Goal: Task Accomplishment & Management: Manage account settings

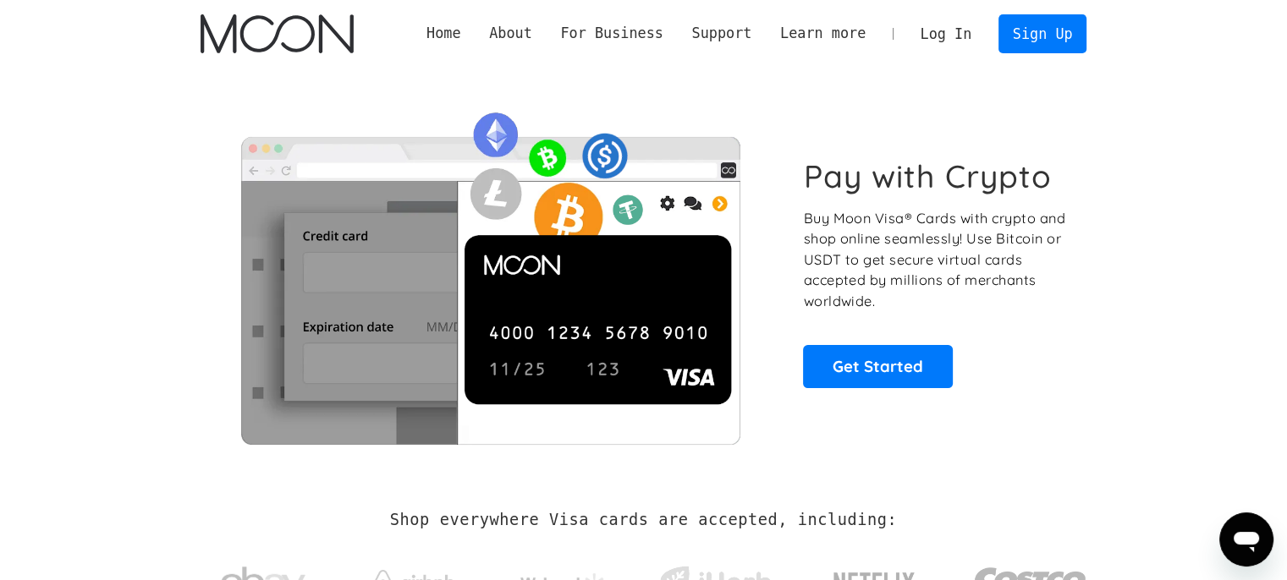
click at [951, 35] on link "Log In" at bounding box center [946, 33] width 80 height 37
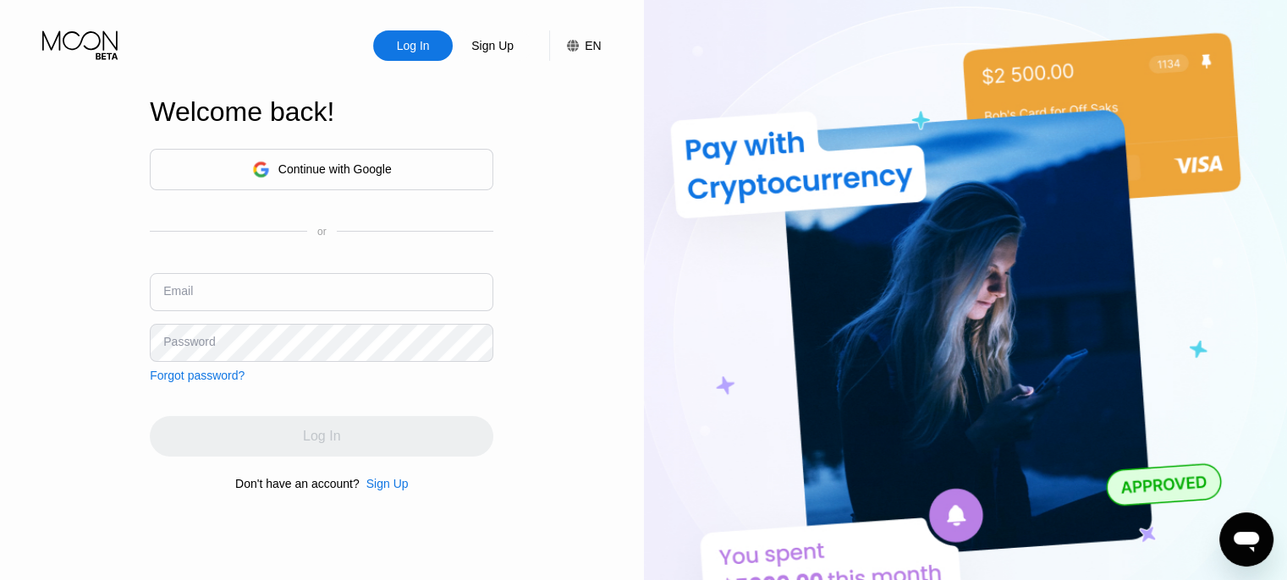
click at [199, 290] on input "text" at bounding box center [322, 292] width 344 height 38
type input "partychick8@yaoo.com"
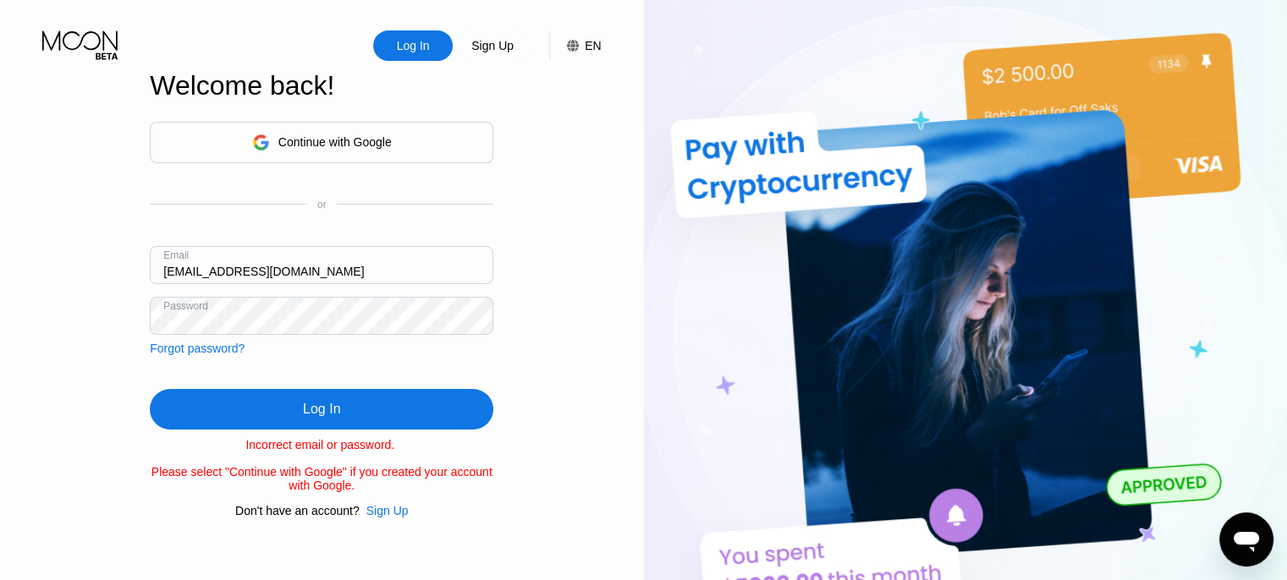
click at [89, 317] on div "Log In Sign Up EN Language English Save Welcome back! Continue with Google or E…" at bounding box center [322, 319] width 644 height 639
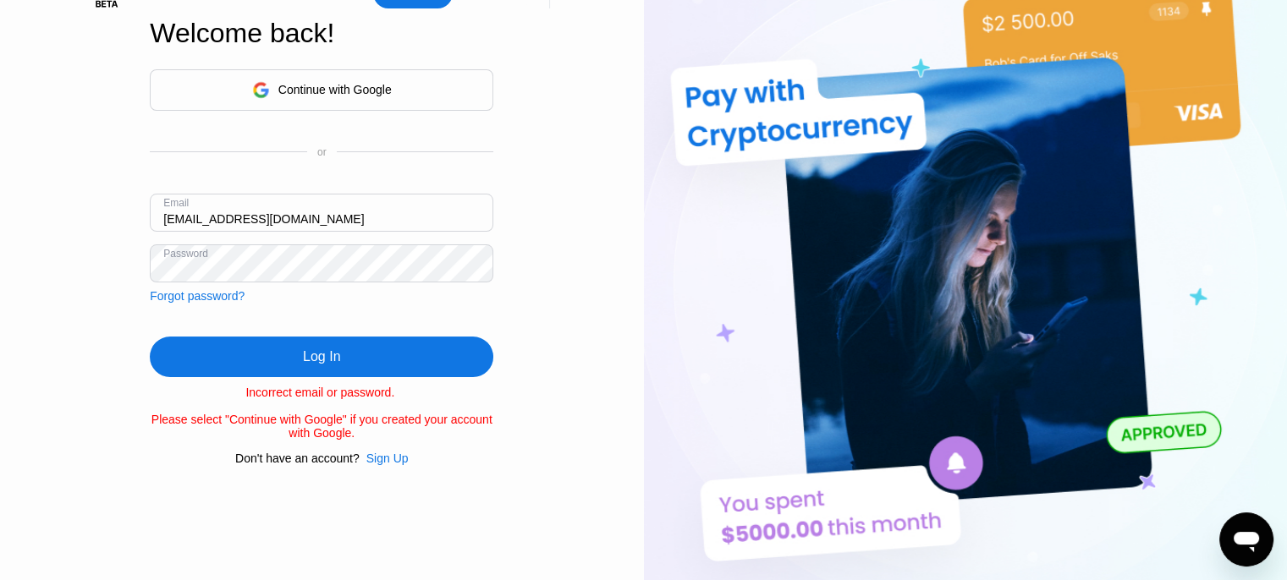
scroll to position [79, 0]
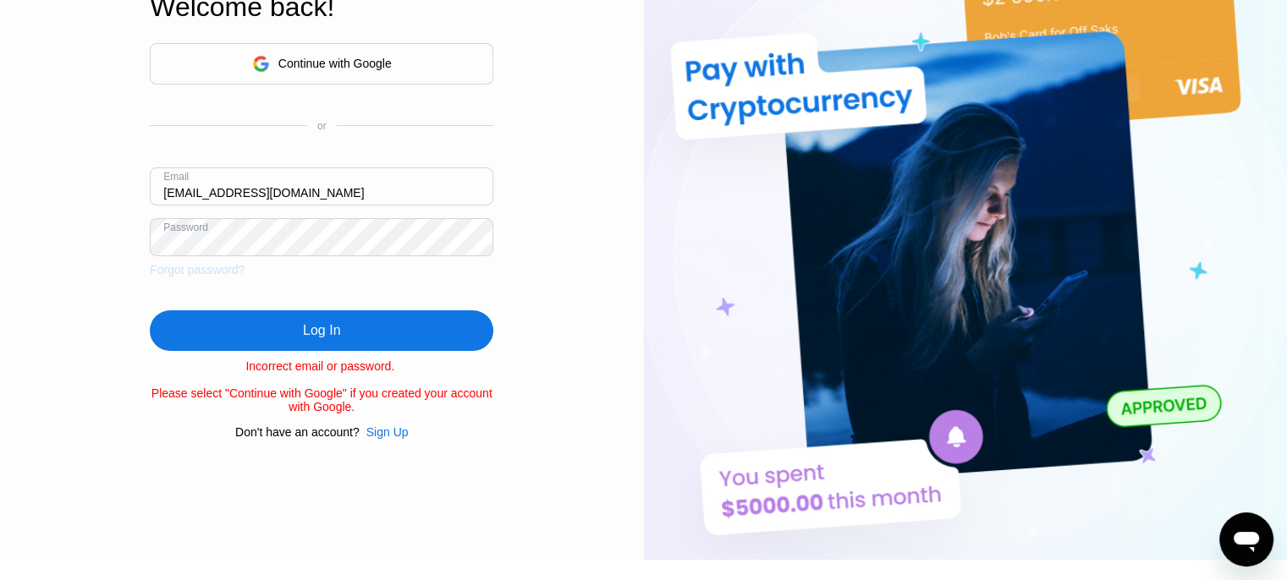
click at [177, 268] on div "Forgot password?" at bounding box center [197, 270] width 95 height 14
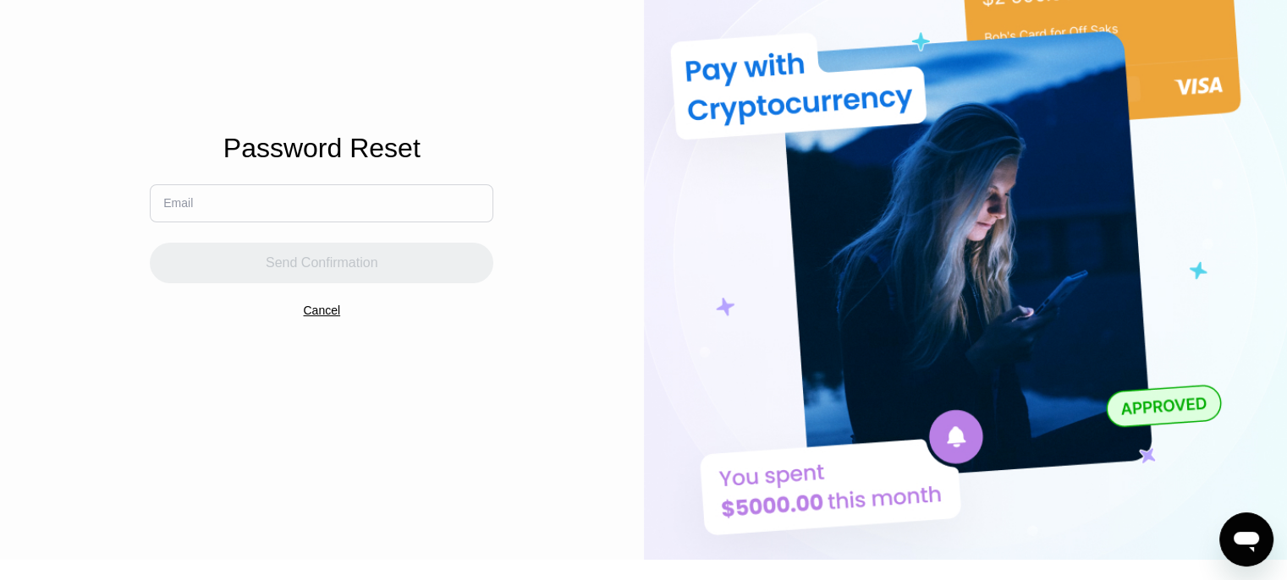
click at [209, 206] on input "text" at bounding box center [322, 203] width 344 height 38
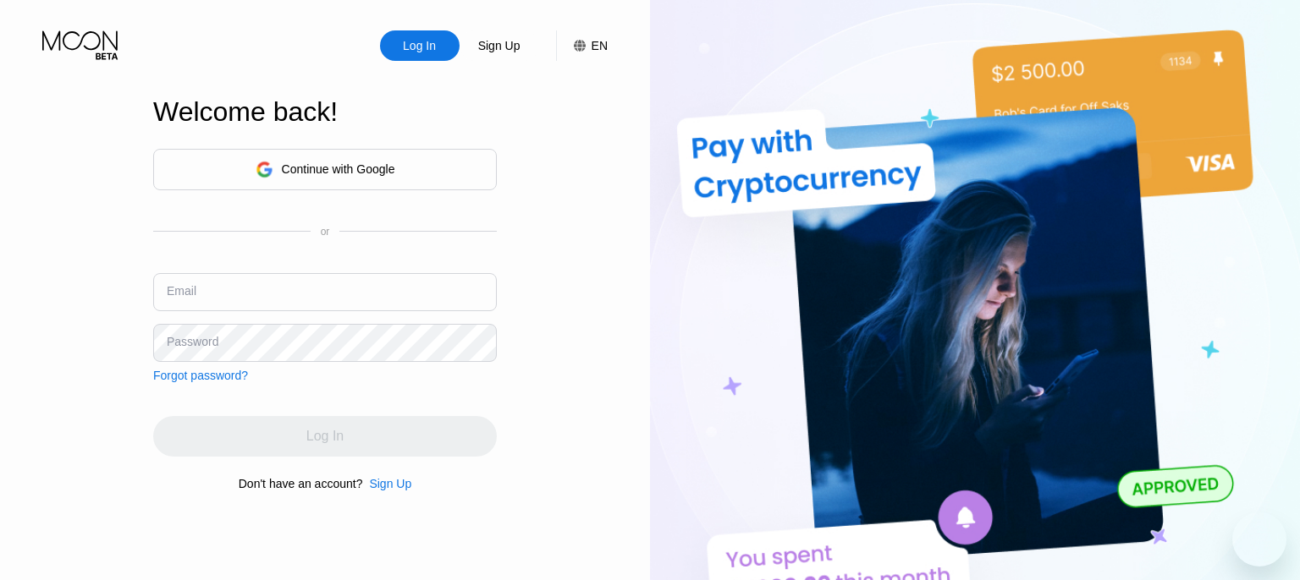
click at [278, 150] on div "Continue with Google" at bounding box center [325, 169] width 344 height 41
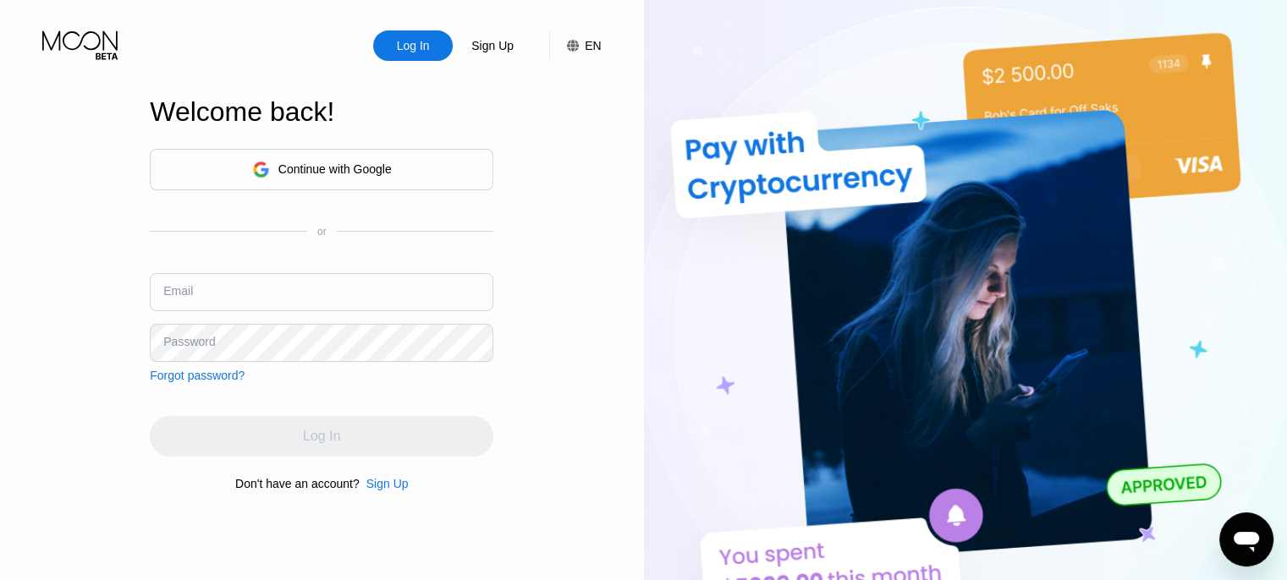
click at [254, 289] on input "text" at bounding box center [322, 292] width 344 height 38
paste input "partychick8@yaoo.com"
click at [246, 300] on input "partychick8@yaoo.com" at bounding box center [322, 292] width 344 height 38
type input "[EMAIL_ADDRESS][DOMAIN_NAME]"
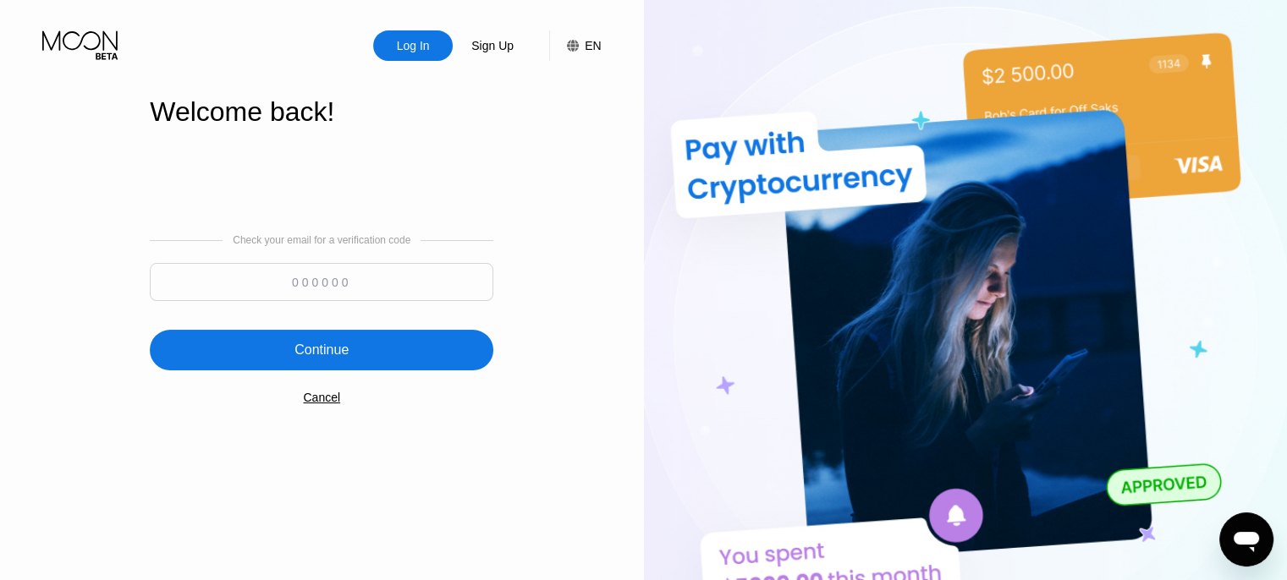
click at [277, 284] on input at bounding box center [322, 282] width 344 height 38
type input "112103"
click at [407, 353] on div "Continue" at bounding box center [322, 350] width 344 height 41
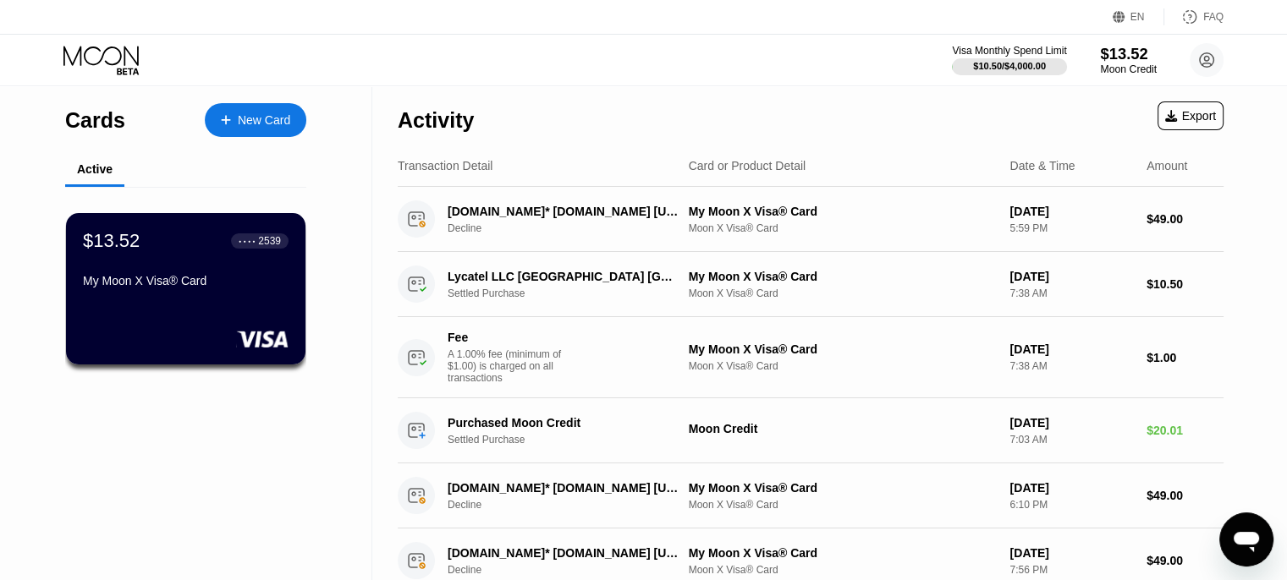
click at [1127, 55] on div "$13.52" at bounding box center [1128, 54] width 57 height 18
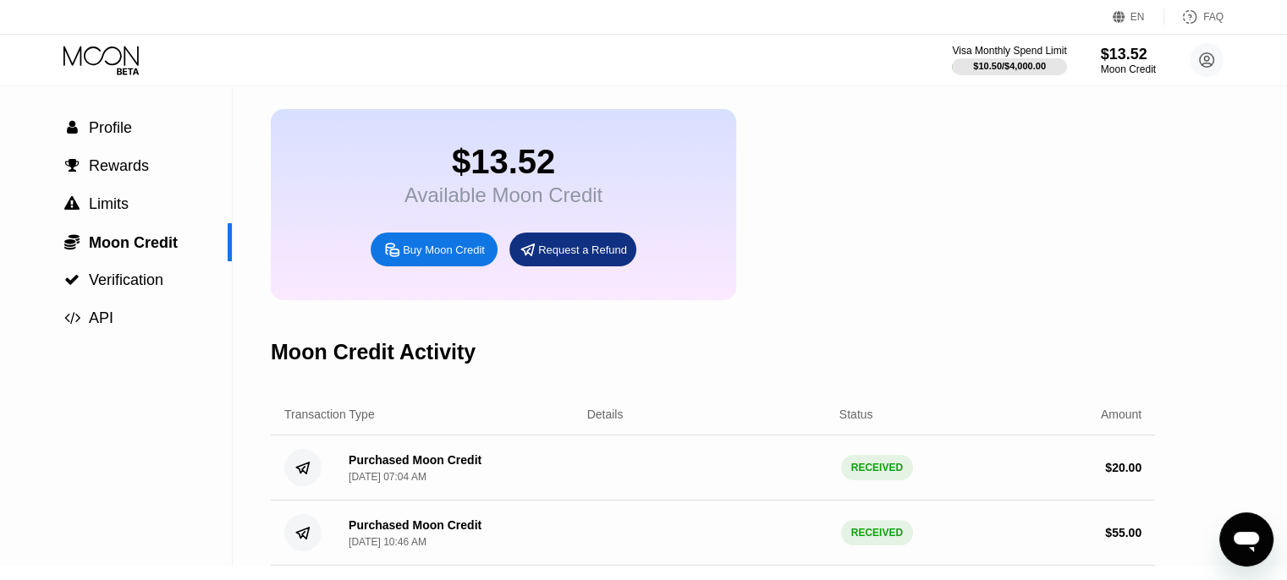
scroll to position [36, 0]
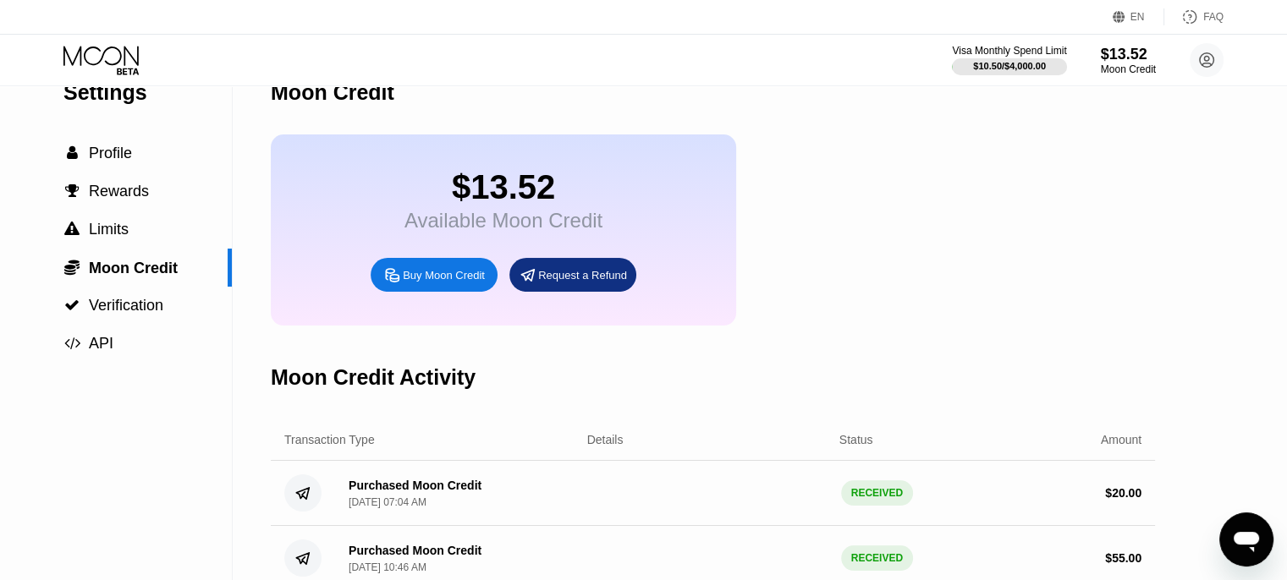
click at [425, 283] on div "Buy Moon Credit" at bounding box center [444, 275] width 82 height 14
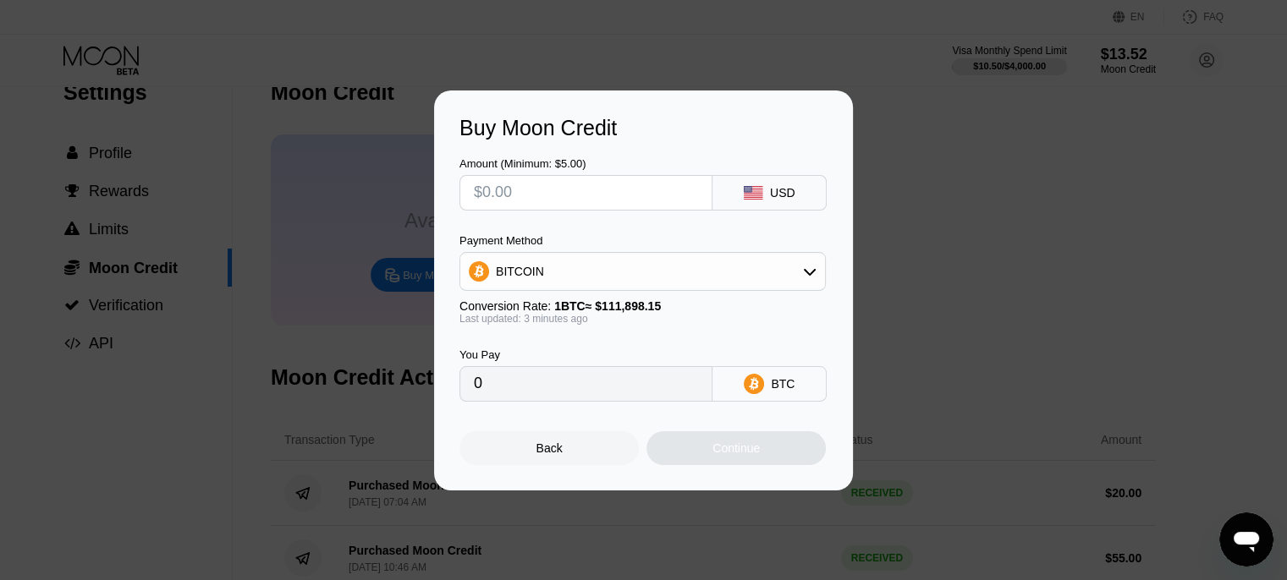
click at [637, 195] on input "text" at bounding box center [586, 193] width 224 height 34
type input "$2"
type input "0.00001788"
type input "$23"
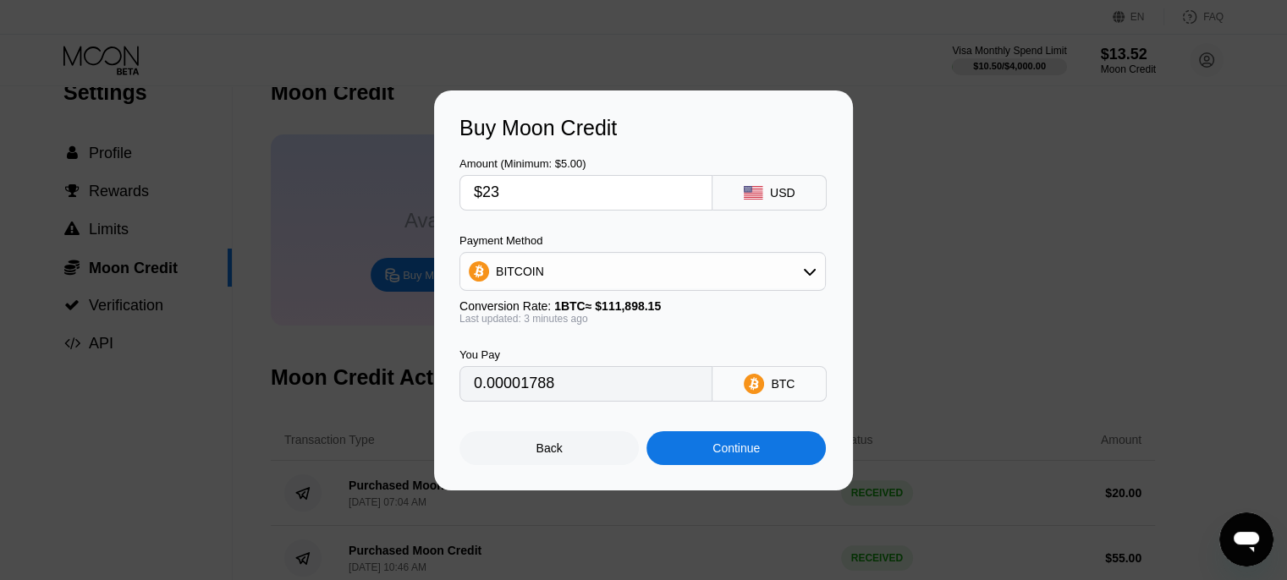
type input "0.00020555"
type input "$23"
click at [729, 455] on div "Continue" at bounding box center [735, 449] width 47 height 14
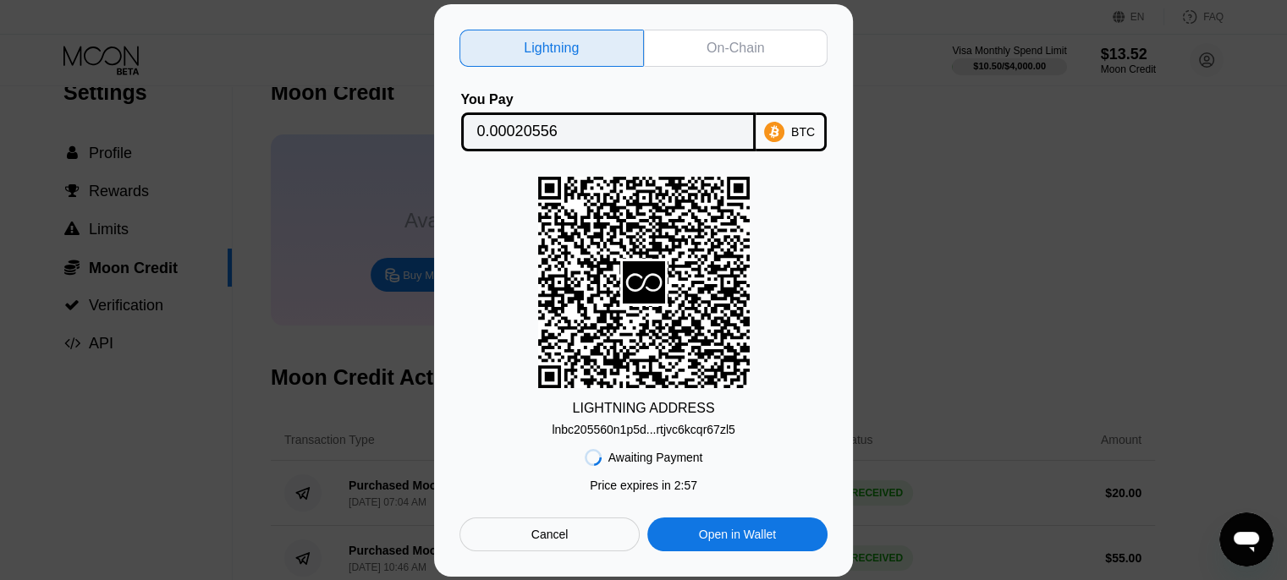
click at [704, 41] on div "On-Chain" at bounding box center [736, 48] width 184 height 37
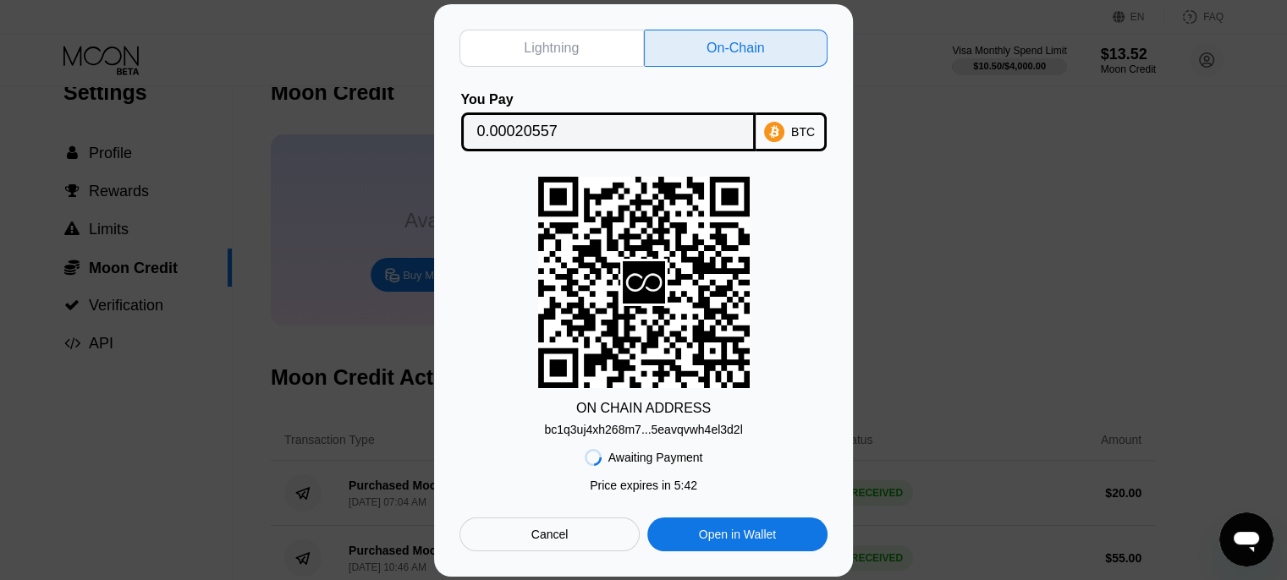
click at [560, 49] on div "Lightning" at bounding box center [551, 48] width 55 height 17
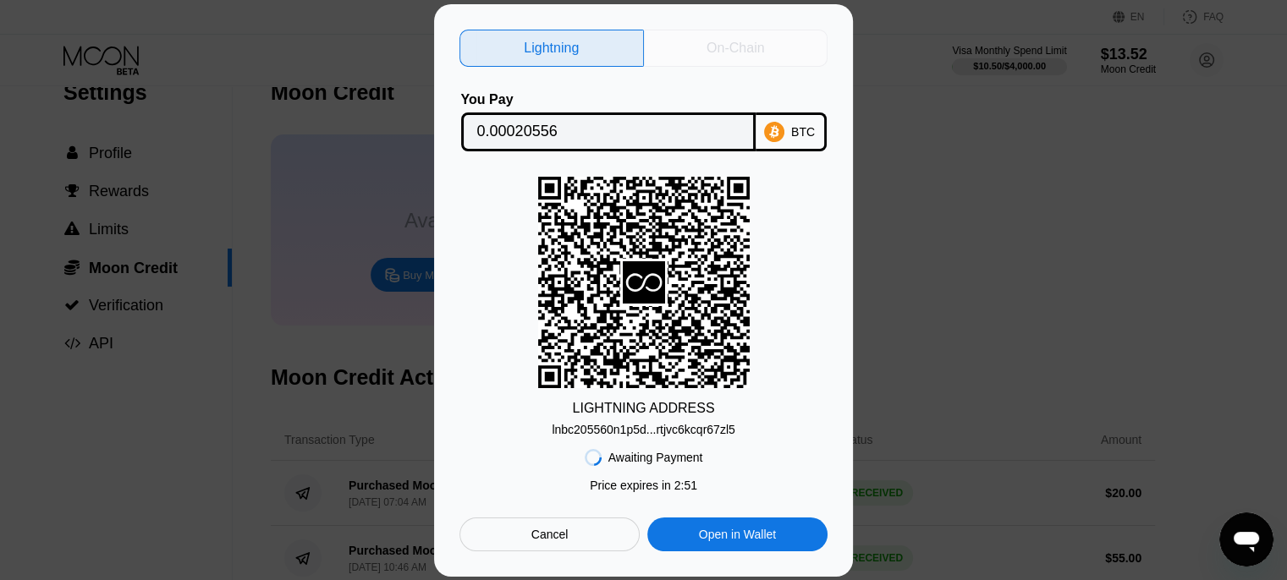
click at [711, 40] on div "On-Chain" at bounding box center [735, 48] width 58 height 17
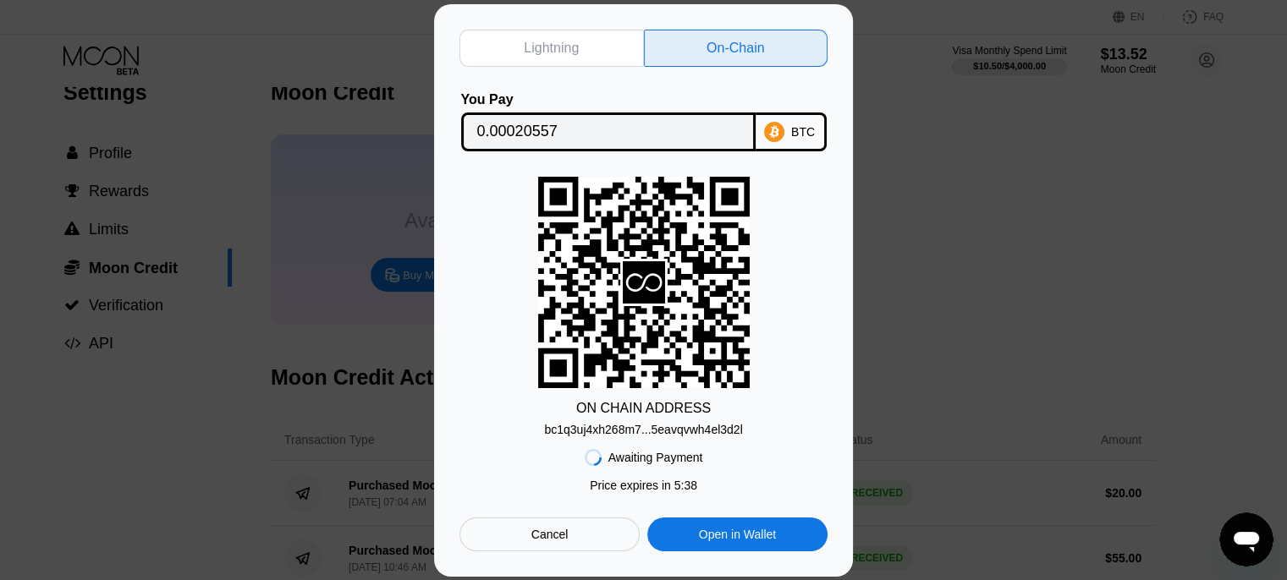
click at [592, 46] on div "Lightning" at bounding box center [551, 48] width 184 height 37
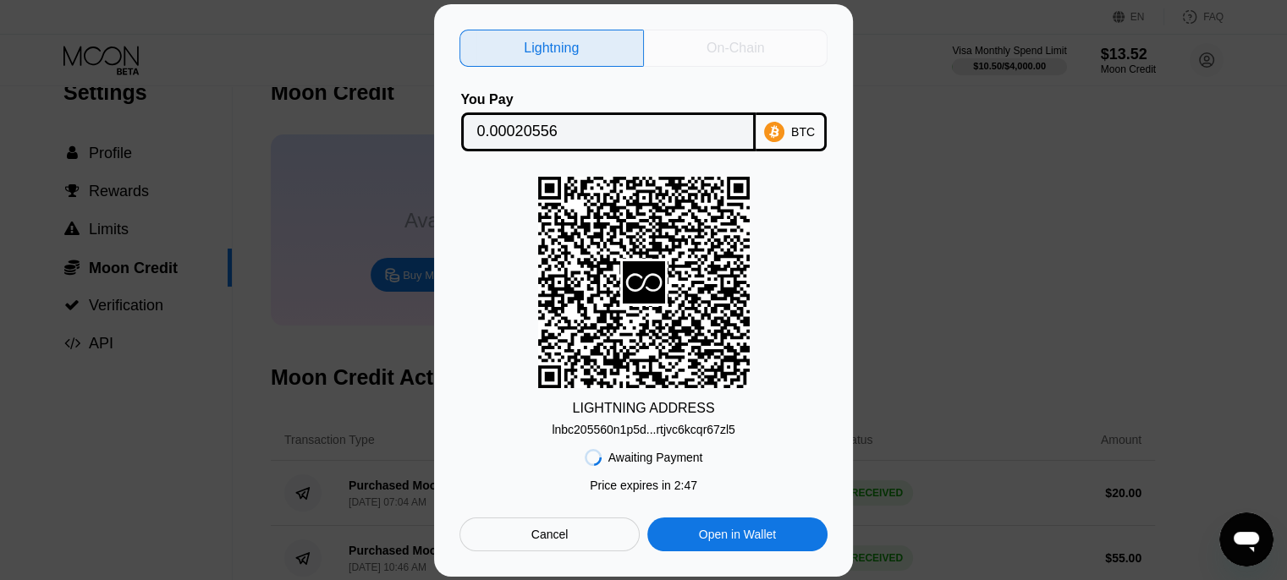
click at [701, 44] on div "On-Chain" at bounding box center [736, 48] width 184 height 37
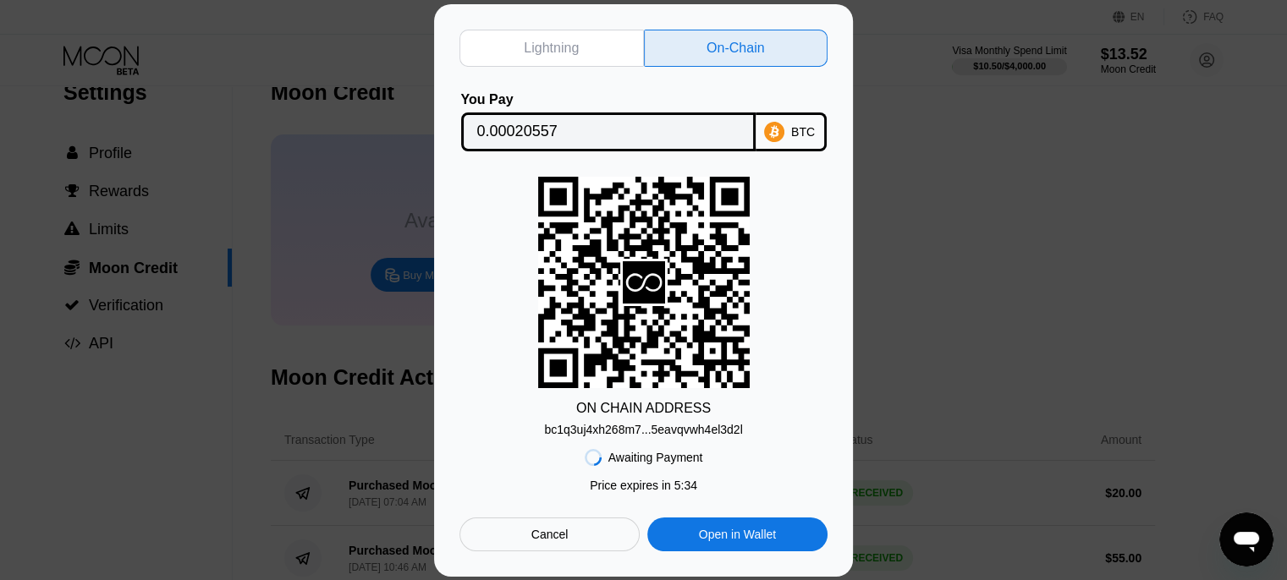
click at [568, 42] on div "Lightning" at bounding box center [551, 48] width 55 height 17
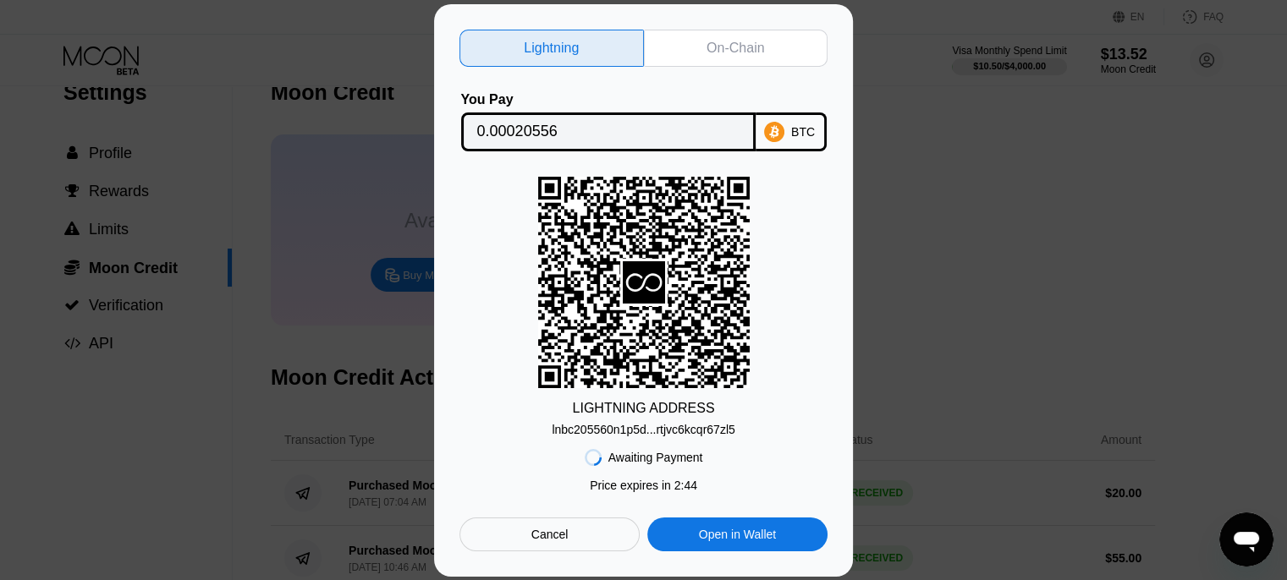
click at [721, 40] on div "On-Chain" at bounding box center [735, 48] width 58 height 17
type input "0.00020557"
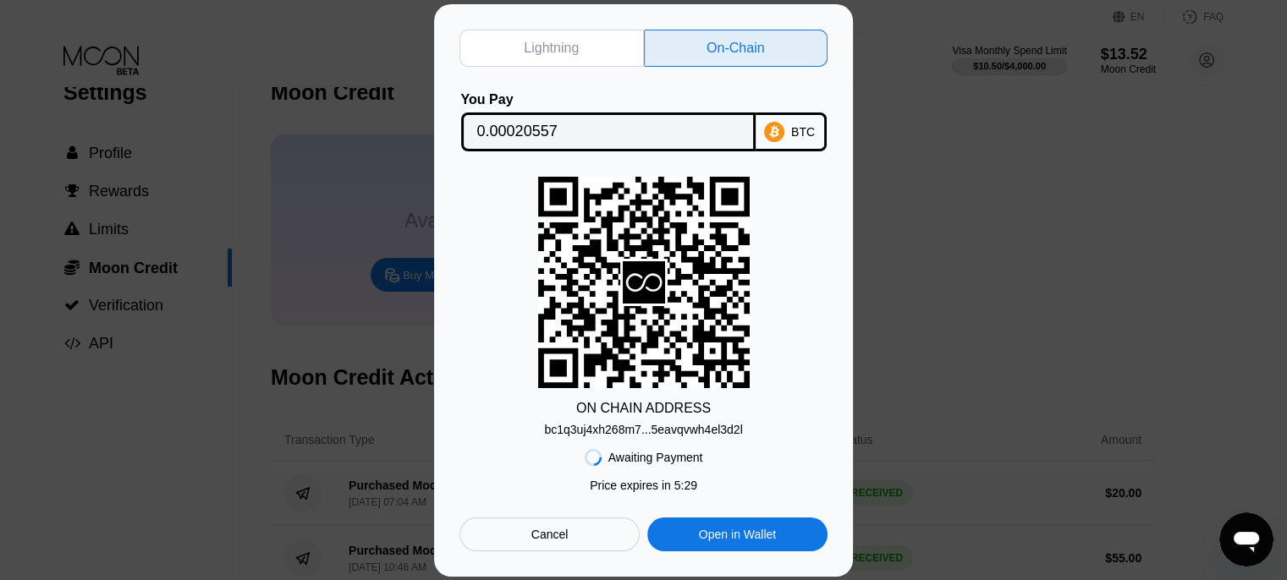
click at [613, 531] on div "Cancel" at bounding box center [549, 535] width 180 height 34
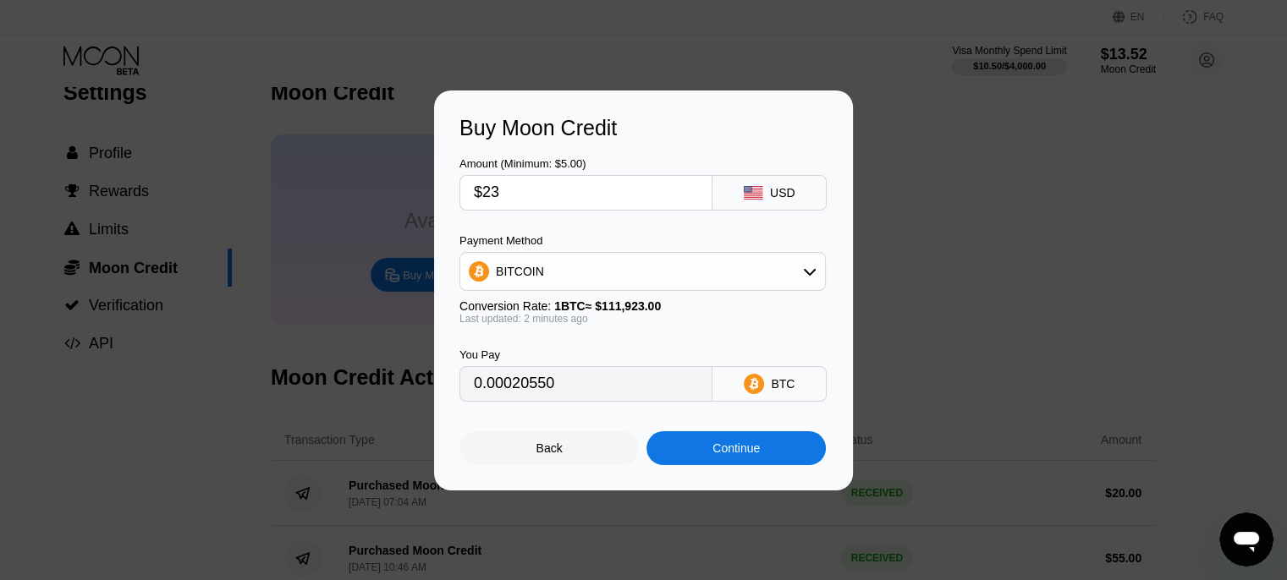
type input "0.00020546"
click at [712, 454] on div "Continue" at bounding box center [735, 449] width 47 height 14
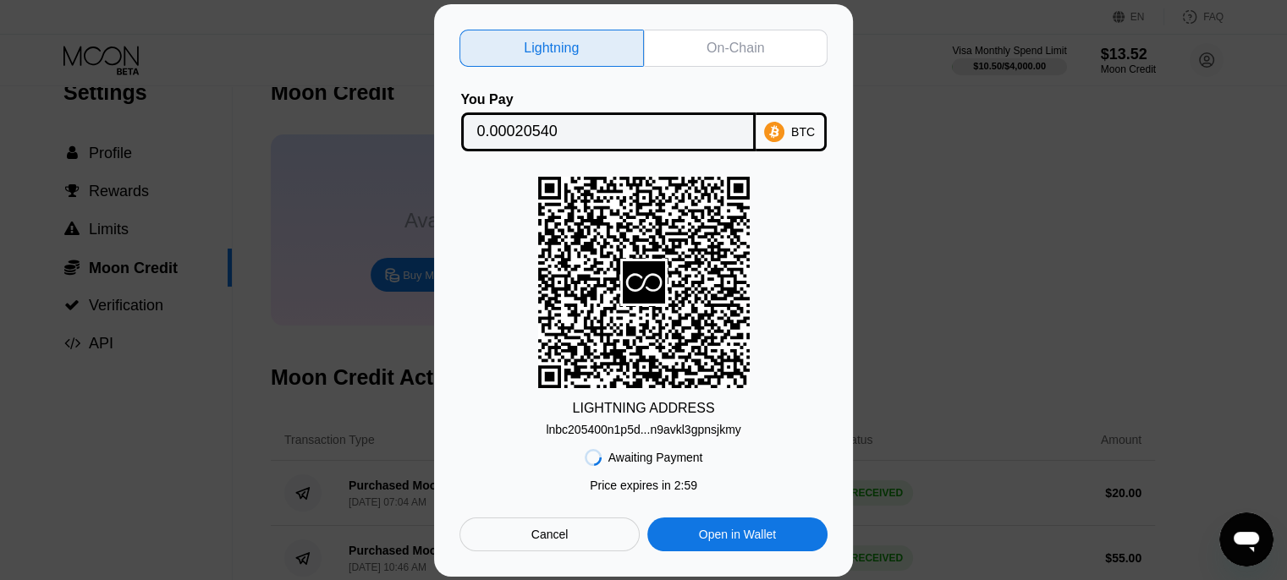
click at [731, 47] on div "On-Chain" at bounding box center [735, 48] width 58 height 17
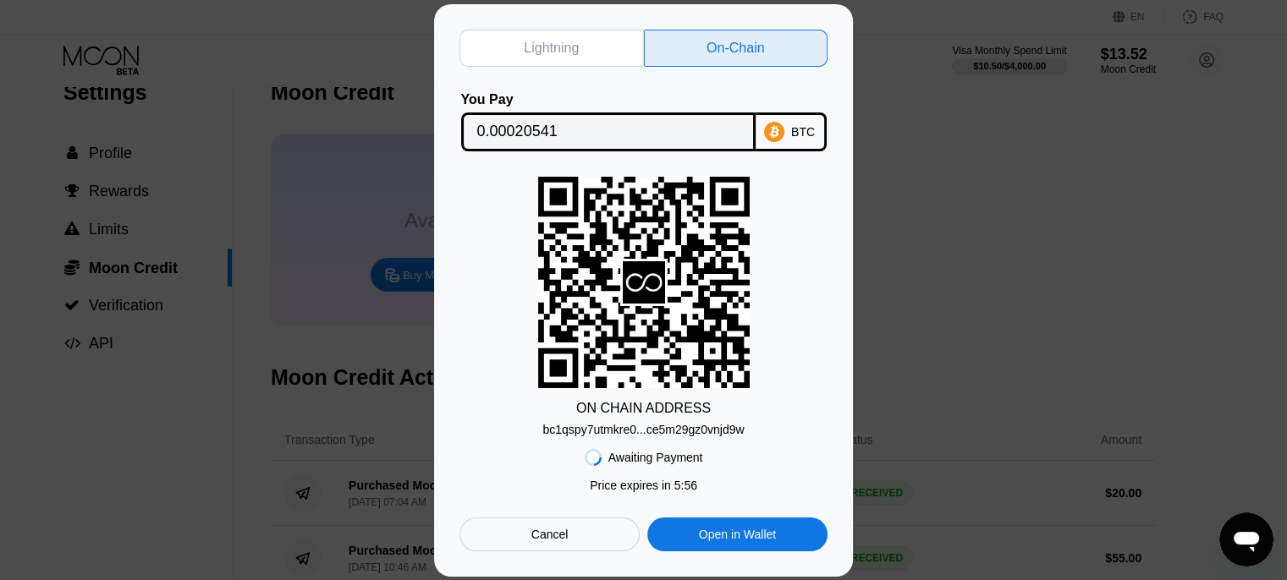
click at [692, 432] on div "bc1qspy7utmkre0...ce5m29gz0vnjd9w" at bounding box center [642, 430] width 201 height 14
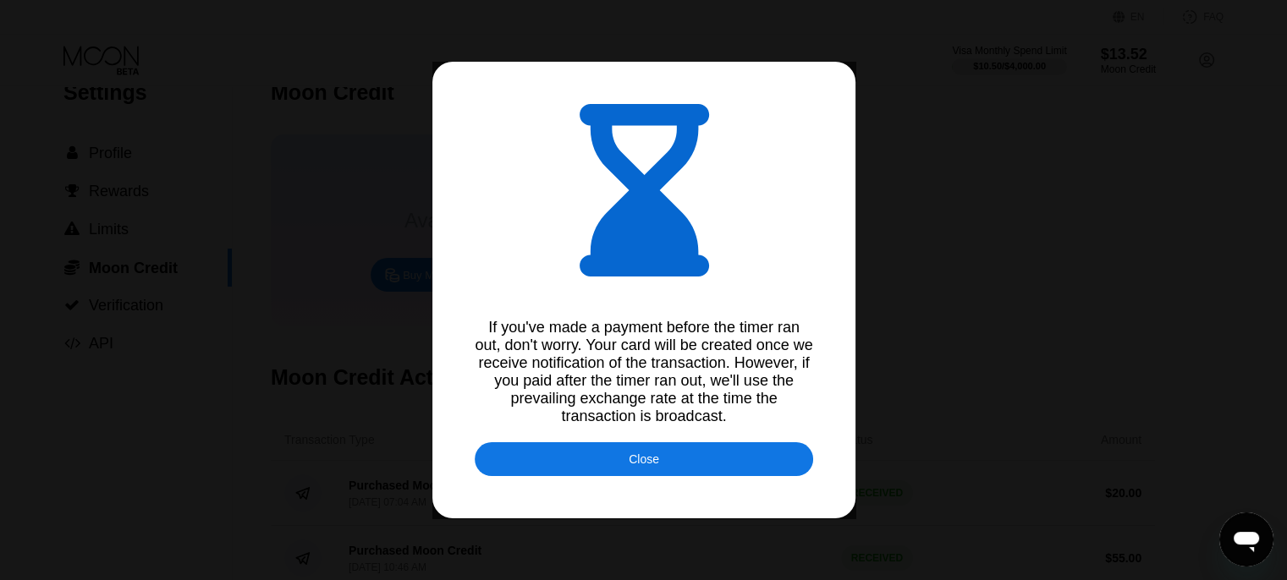
type input "0.00020517"
click at [761, 470] on div "Close" at bounding box center [644, 460] width 338 height 34
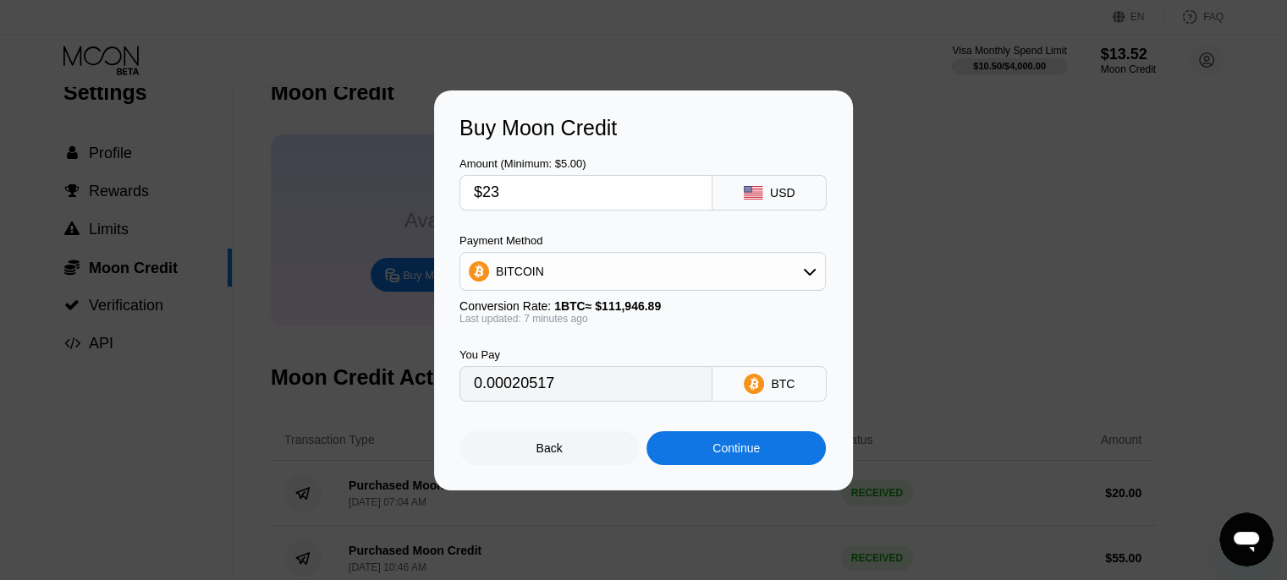
scroll to position [0, 0]
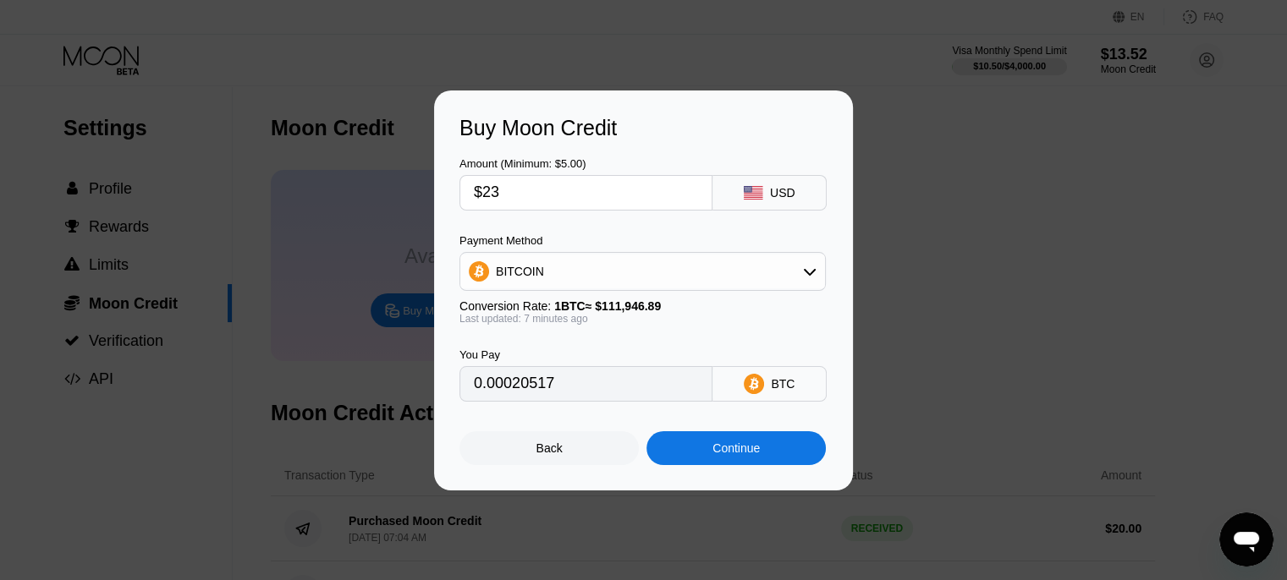
click at [913, 366] on div "Buy Moon Credit Amount (Minimum: $5.00) $23 USD Payment Method BITCOIN Conversi…" at bounding box center [643, 291] width 1287 height 400
click at [545, 450] on div "Back" at bounding box center [549, 449] width 26 height 14
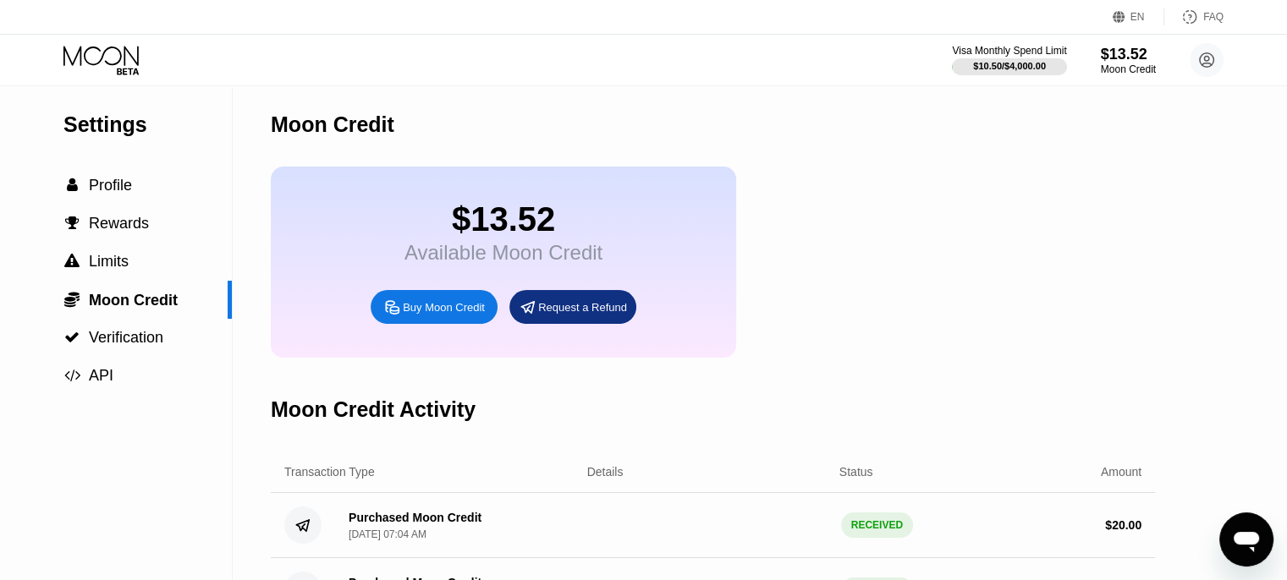
scroll to position [3, 0]
click at [105, 300] on span "Moon Credit" at bounding box center [133, 300] width 89 height 17
click at [105, 44] on div "Visa Monthly Spend Limit $10.50 / $4,000.00 $13.52 Moon Credit partychick8@yaho…" at bounding box center [643, 60] width 1287 height 51
click at [108, 61] on icon at bounding box center [102, 61] width 79 height 30
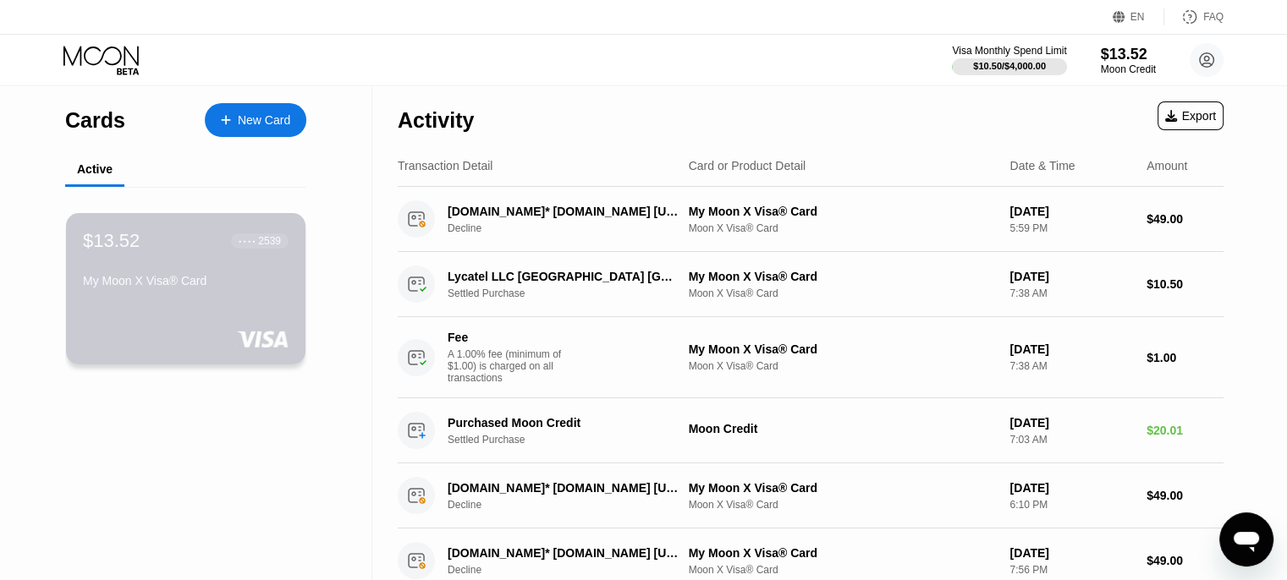
click at [126, 288] on div "My Moon X Visa® Card" at bounding box center [186, 281] width 206 height 14
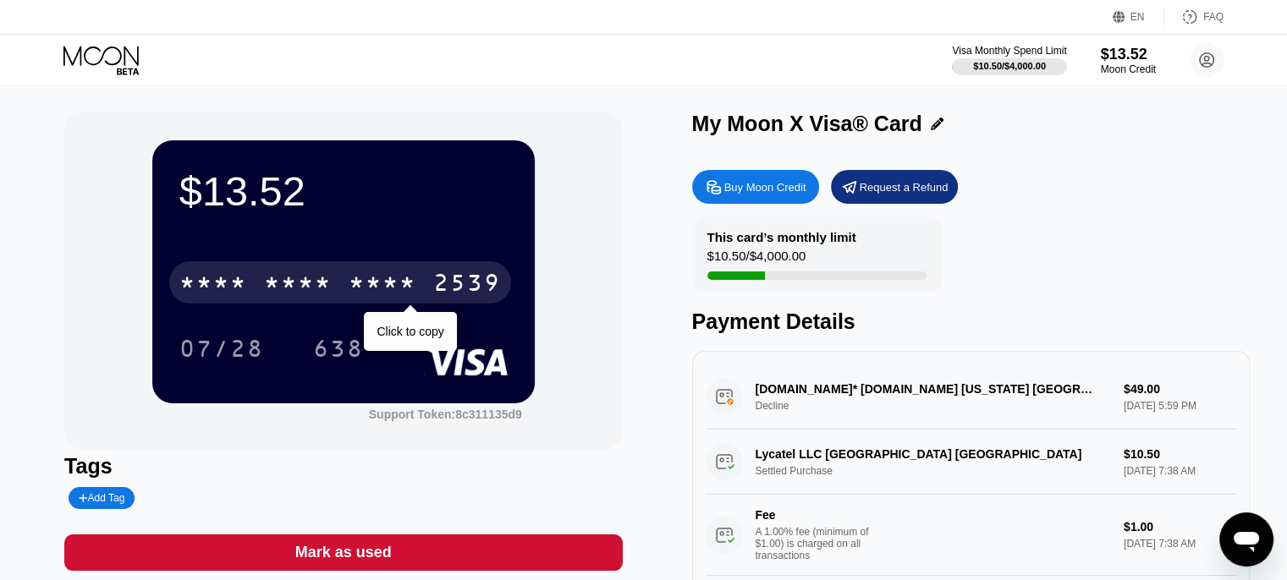
click at [289, 282] on div "* * * *" at bounding box center [298, 285] width 68 height 27
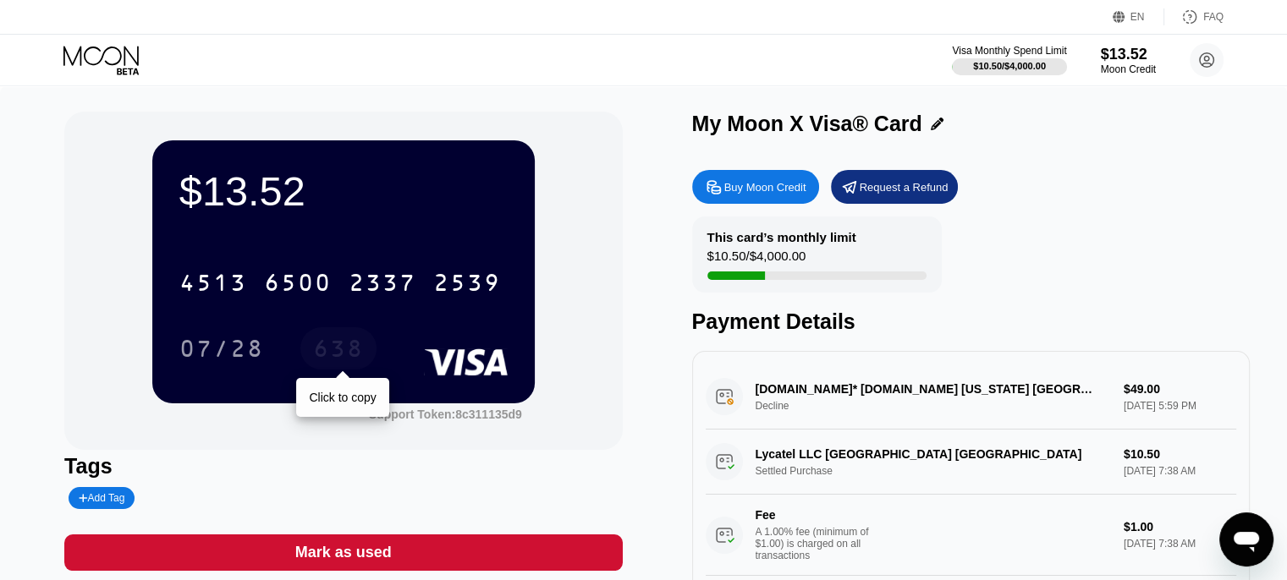
click at [346, 348] on div "638" at bounding box center [338, 351] width 51 height 27
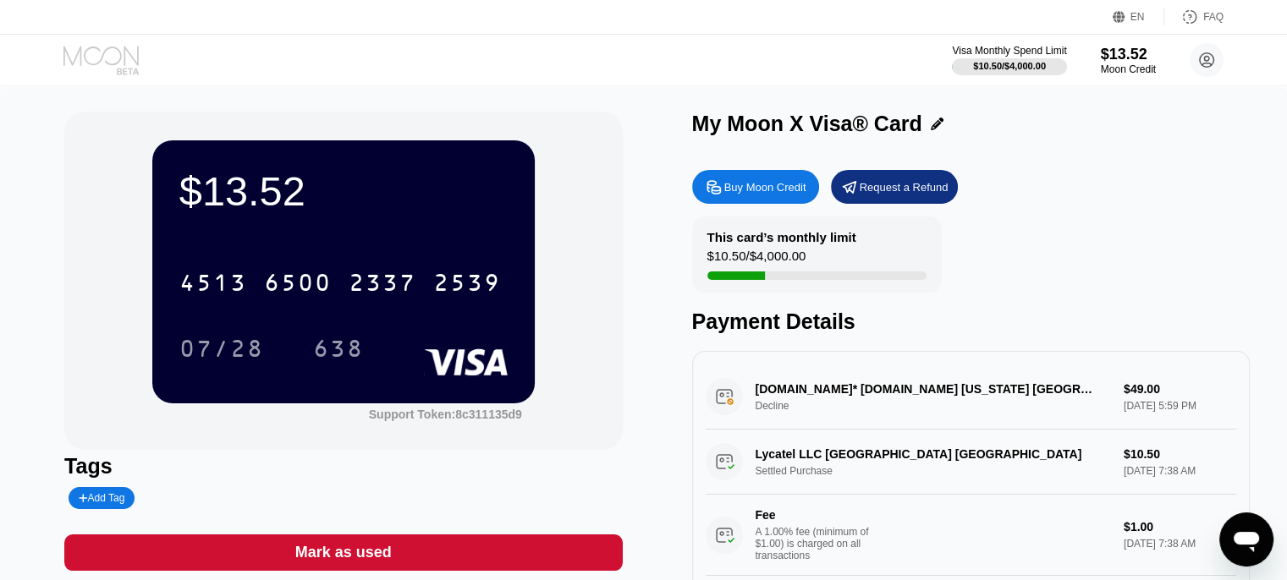
click at [97, 69] on icon at bounding box center [102, 61] width 79 height 30
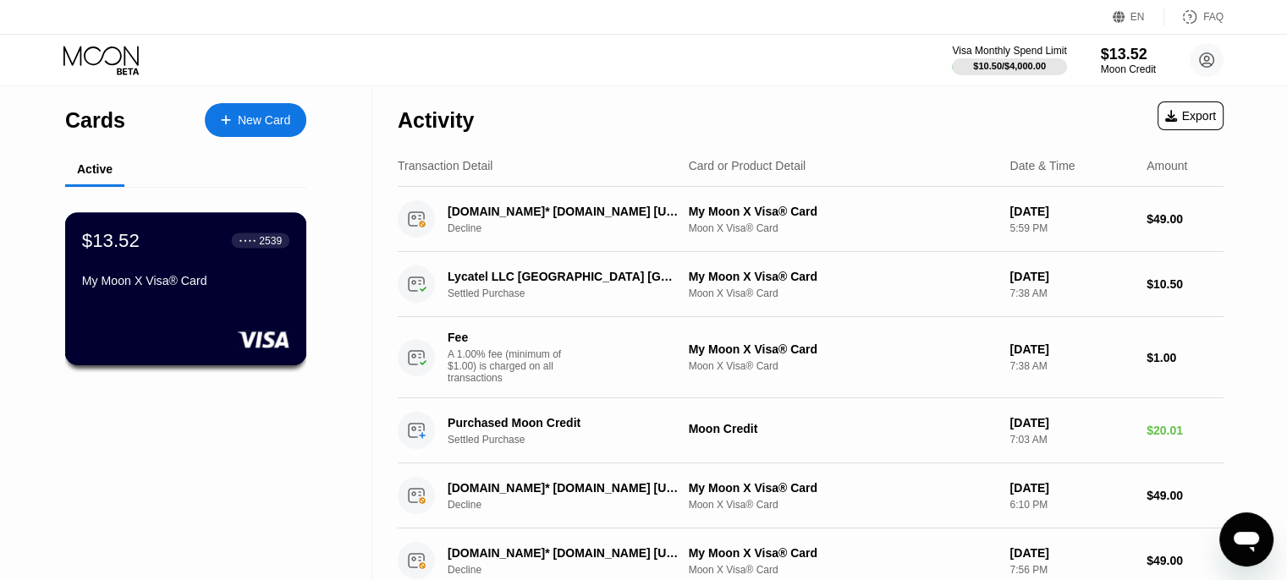
click at [162, 308] on div "$13.52 ● ● ● ● 2539 My Moon X Visa® Card" at bounding box center [186, 288] width 242 height 153
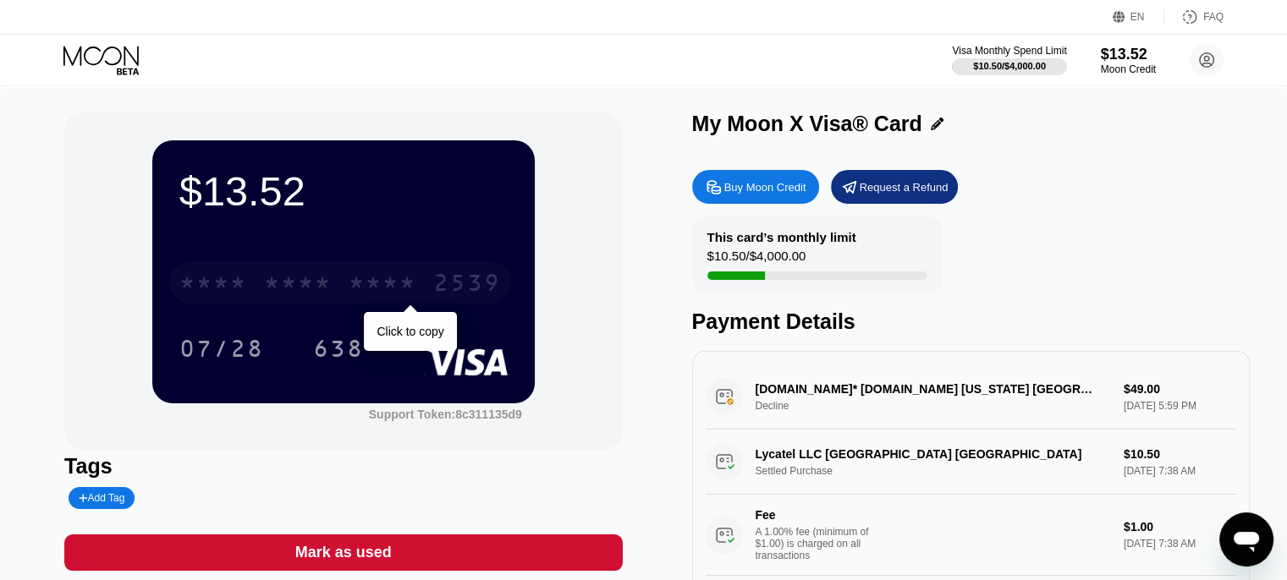
click at [418, 289] on div "* * * * * * * * * * * * 2539" at bounding box center [340, 282] width 342 height 42
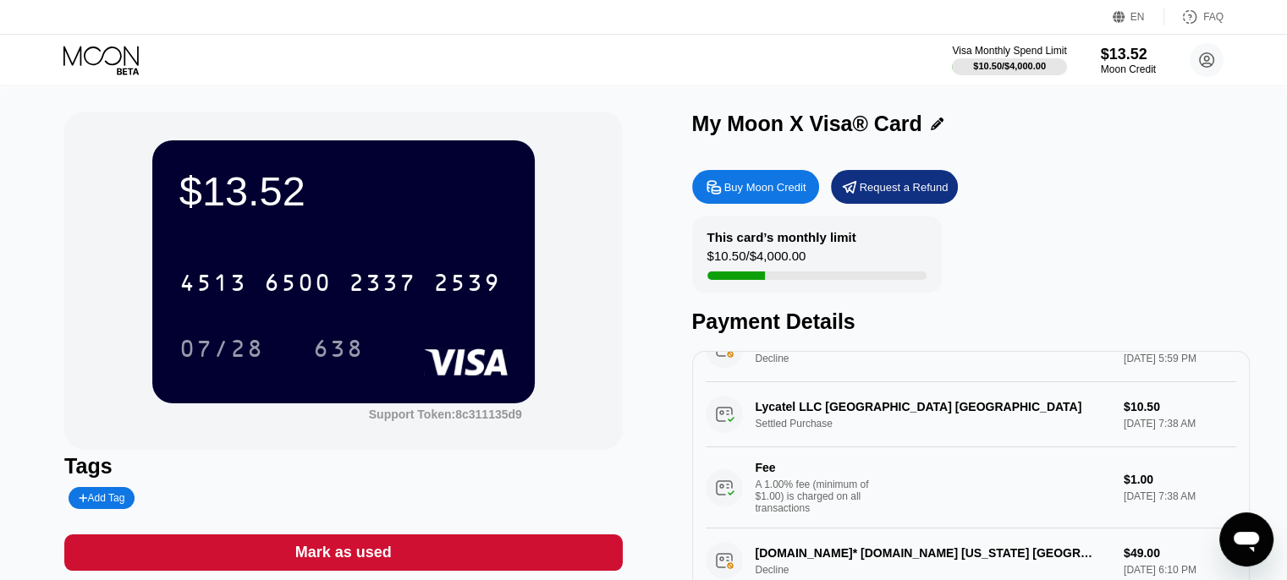
scroll to position [54, 0]
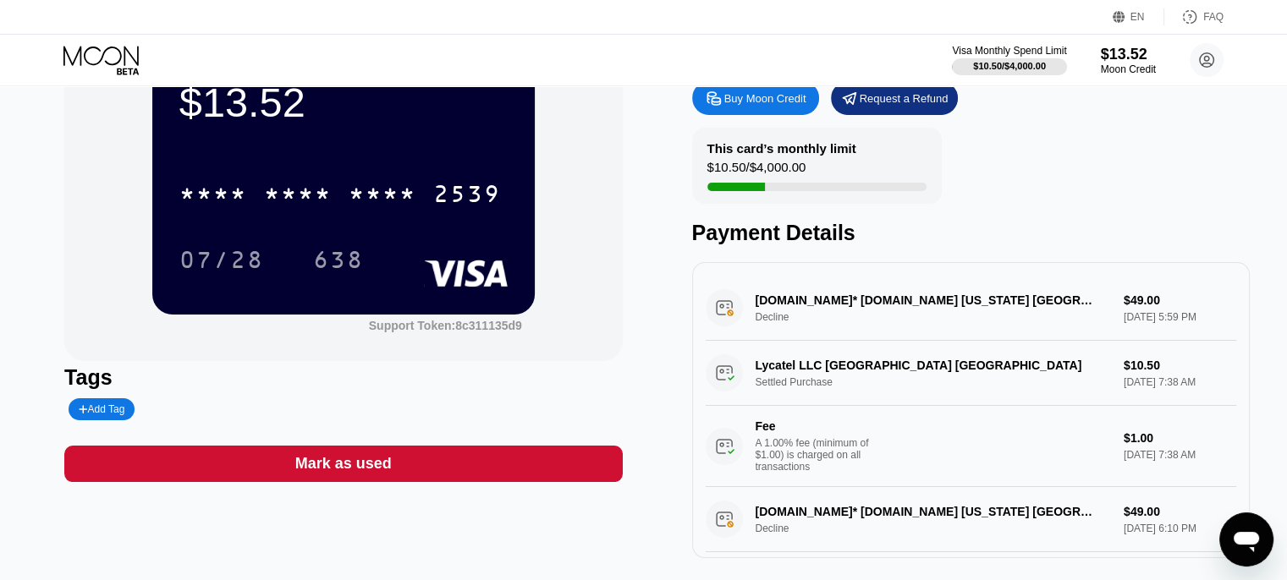
scroll to position [88, 0]
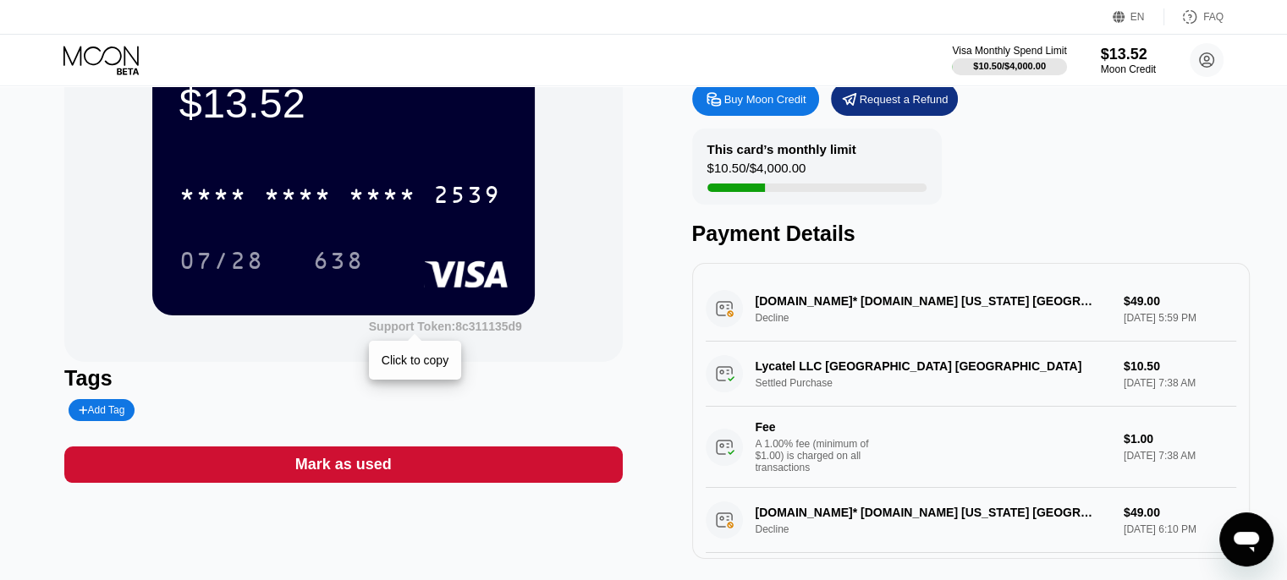
click at [470, 329] on div "Support Token: 8c311135d9" at bounding box center [445, 327] width 153 height 14
click at [297, 229] on div "* * * * * * * * * * * * 2539 07/28 638" at bounding box center [343, 211] width 328 height 100
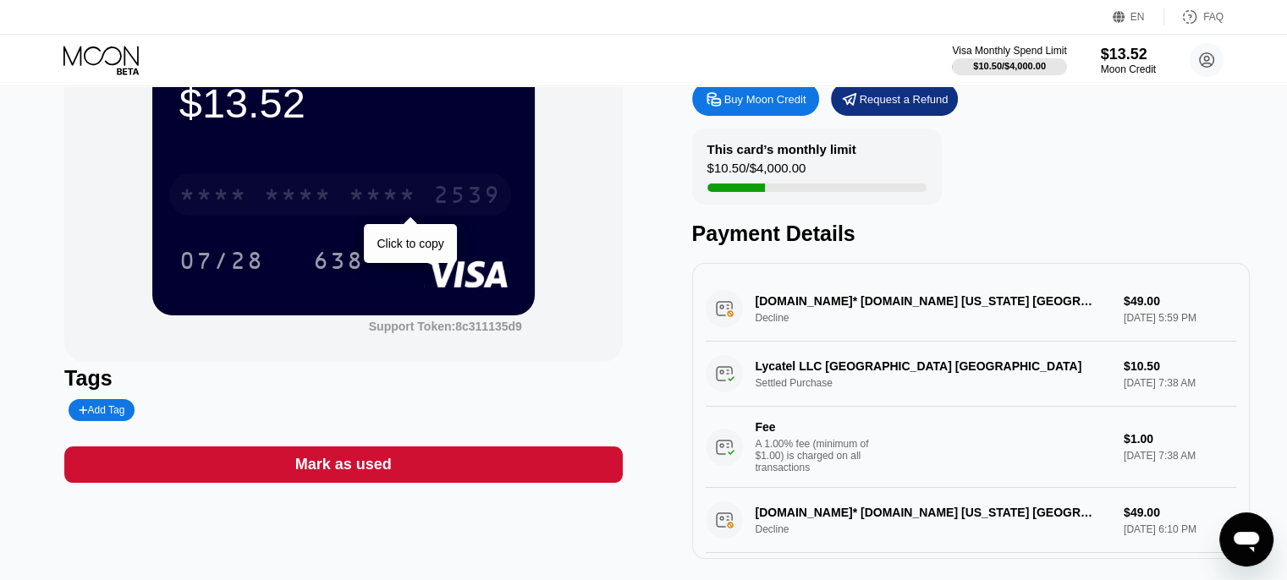
click at [306, 201] on div "* * * *" at bounding box center [298, 197] width 68 height 27
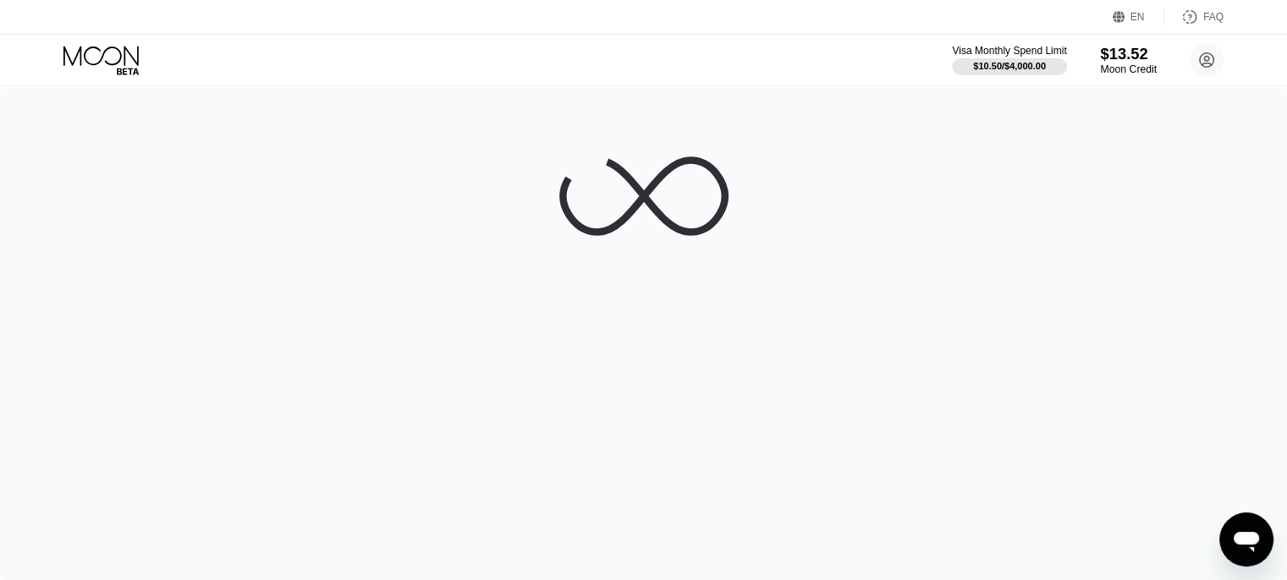
click at [1113, 60] on div "$13.52" at bounding box center [1128, 54] width 57 height 18
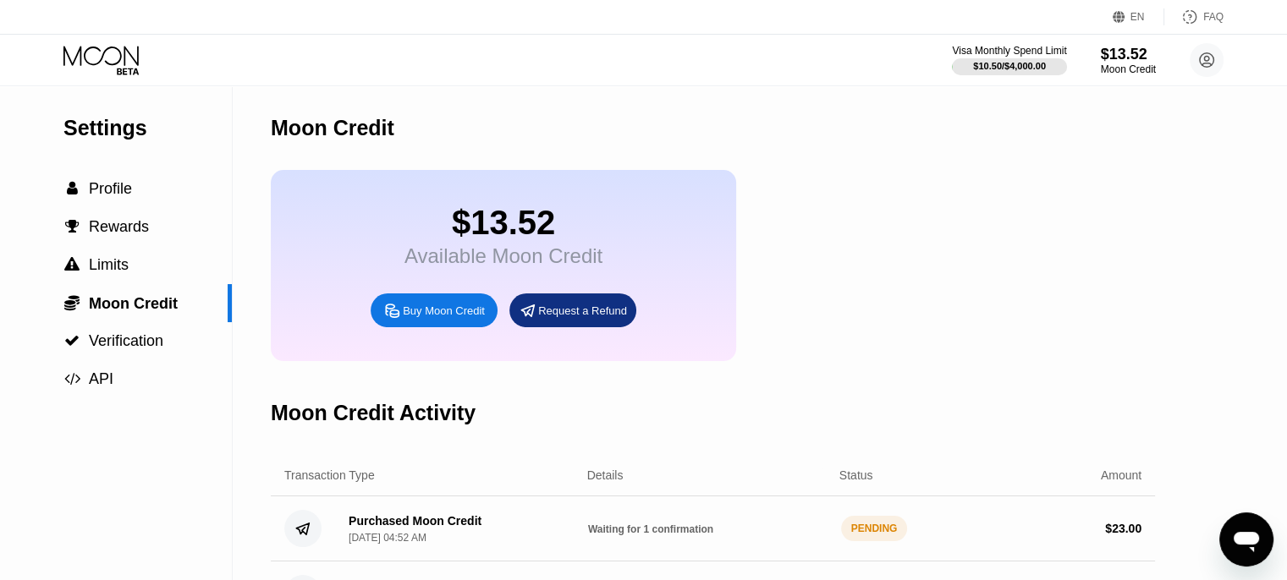
click at [108, 50] on icon at bounding box center [102, 61] width 79 height 30
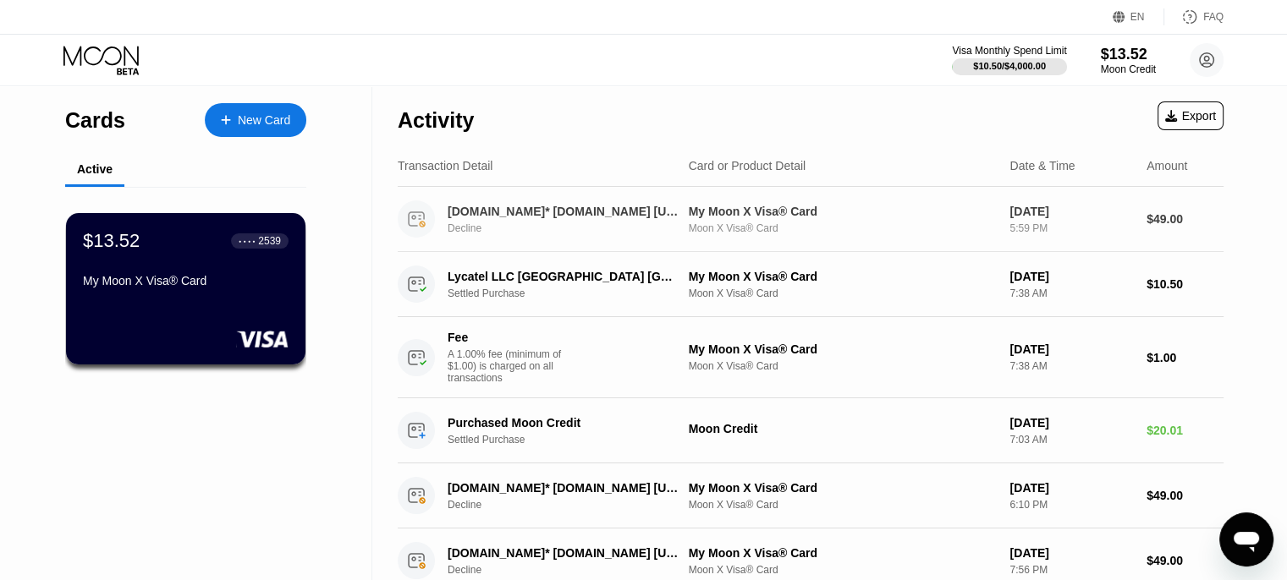
click at [770, 221] on div "My Moon X Visa® Card Moon X Visa® Card" at bounding box center [843, 220] width 308 height 30
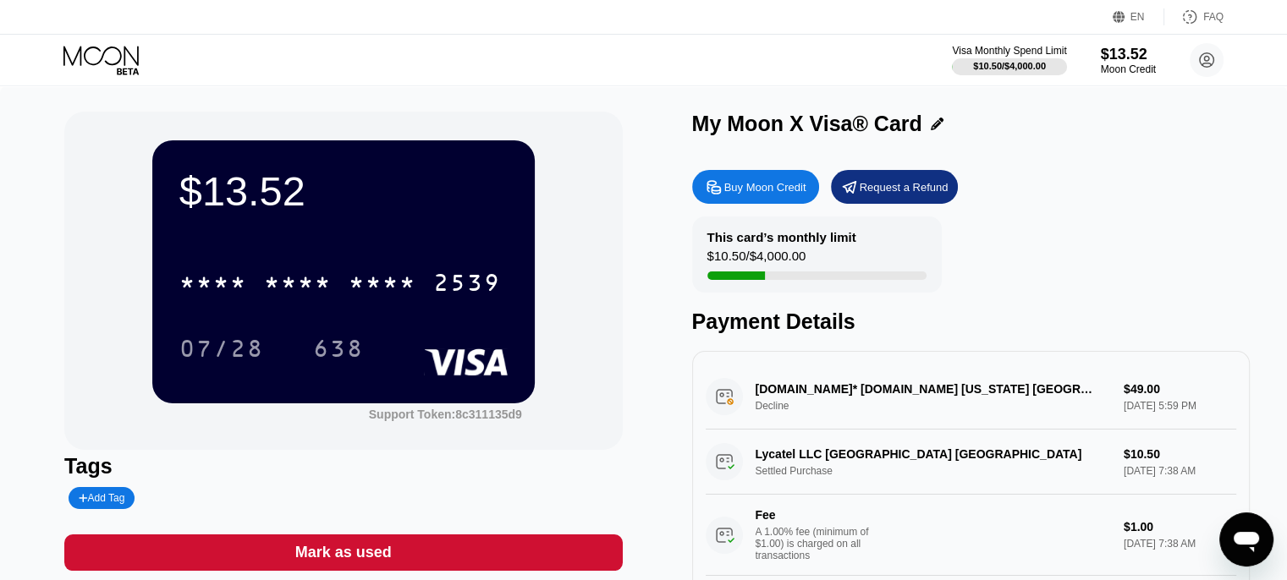
click at [118, 55] on icon at bounding box center [102, 61] width 79 height 30
